Goal: Transaction & Acquisition: Purchase product/service

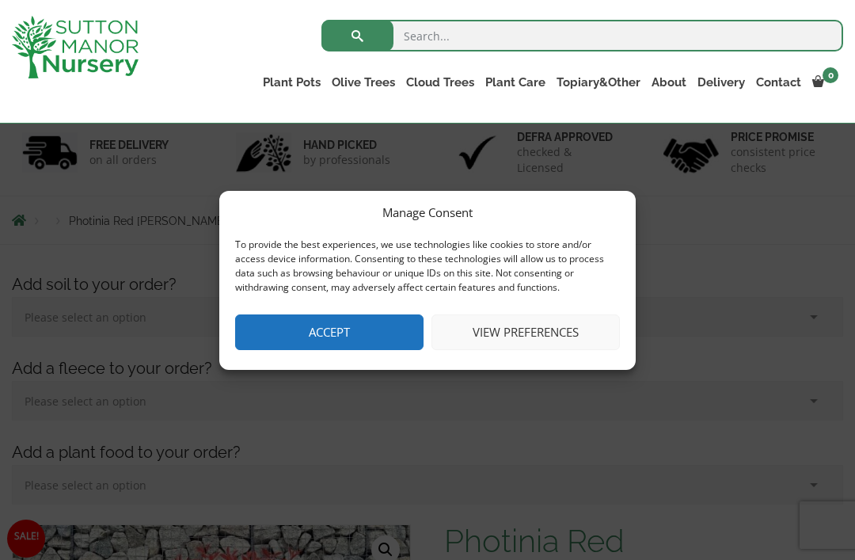
click at [562, 349] on button "View preferences" at bounding box center [526, 332] width 188 height 36
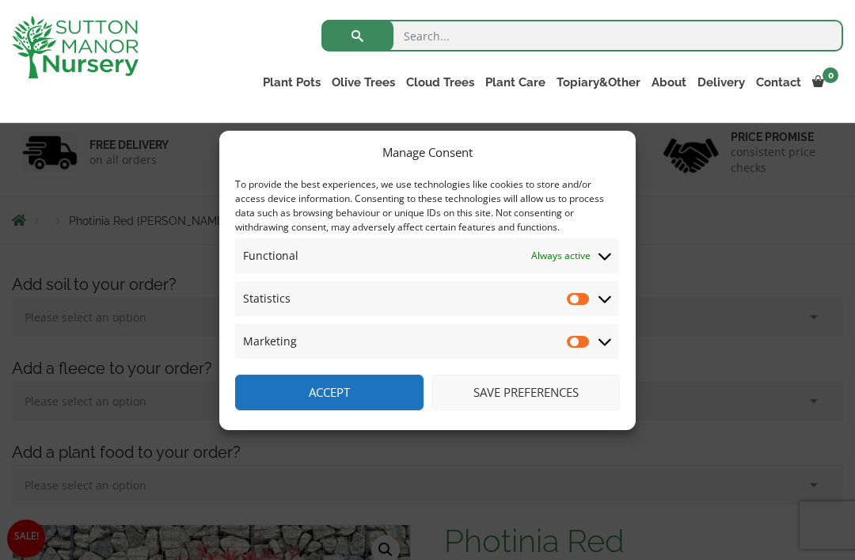
click at [573, 307] on input "Statistics" at bounding box center [579, 299] width 24 height 16
checkbox input "true"
click at [573, 349] on input "Marketing" at bounding box center [579, 341] width 24 height 16
checkbox input "true"
click at [564, 316] on span "Statistics Statistics" at bounding box center [426, 298] width 383 height 35
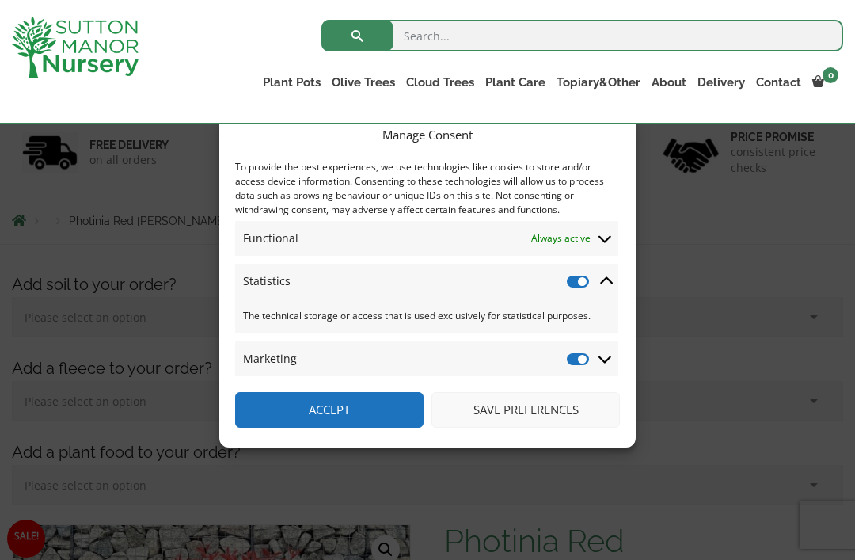
click at [569, 289] on input "Statistics" at bounding box center [579, 281] width 24 height 16
checkbox input "false"
click at [574, 367] on input "Marketing" at bounding box center [579, 359] width 24 height 16
checkbox input "false"
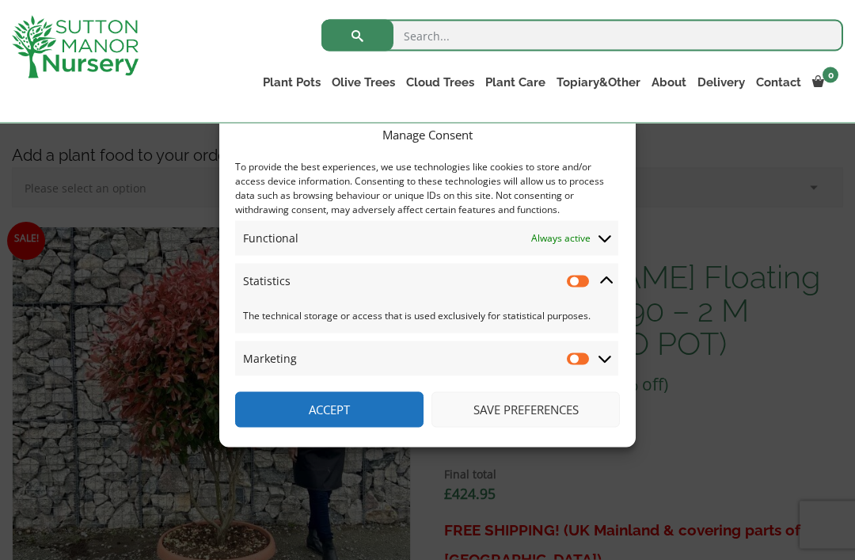
scroll to position [469, 0]
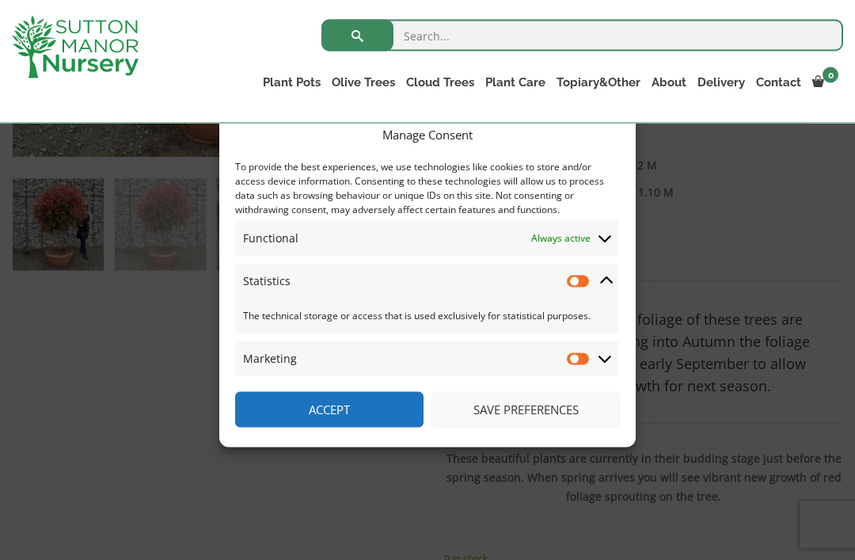
click at [554, 428] on button "Save preferences" at bounding box center [526, 410] width 188 height 36
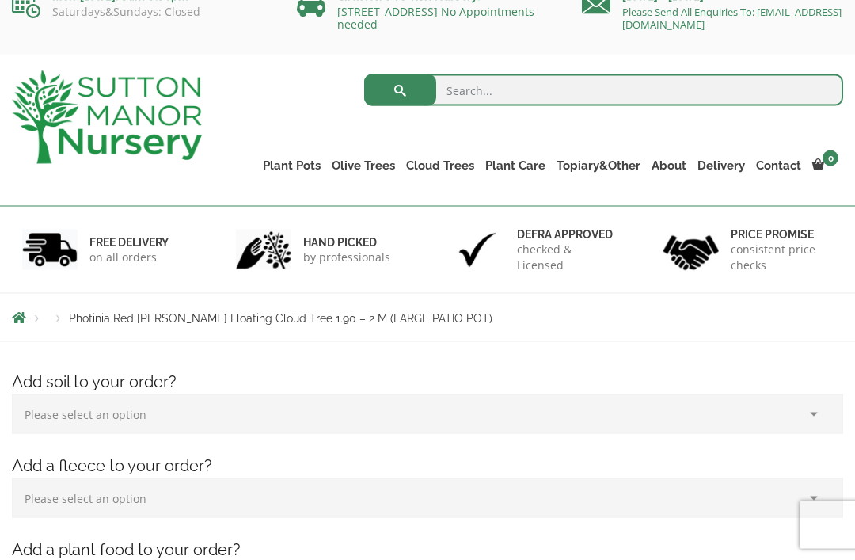
scroll to position [0, 0]
